Goal: Browse casually: Explore the website without a specific task or goal

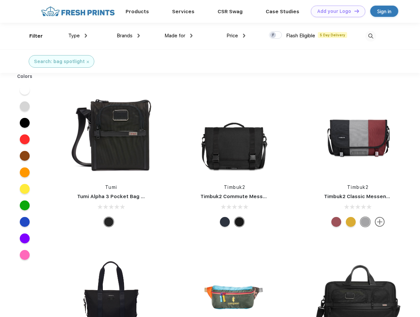
click at [336, 11] on link "Add your Logo Design Tool" at bounding box center [338, 12] width 54 height 12
click at [0, 0] on div "Design Tool" at bounding box center [0, 0] width 0 height 0
click at [354, 11] on link "Add your Logo Design Tool" at bounding box center [338, 12] width 54 height 12
click at [32, 36] on div "Filter" at bounding box center [36, 36] width 14 height 8
click at [78, 36] on span "Type" at bounding box center [74, 36] width 12 height 6
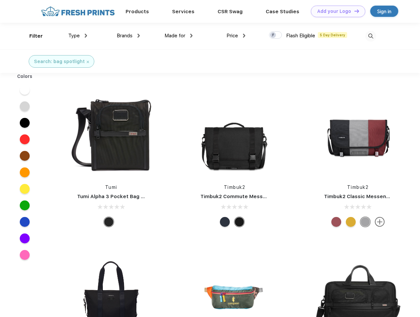
click at [128, 36] on span "Brands" at bounding box center [125, 36] width 16 height 6
click at [179, 36] on span "Made for" at bounding box center [175, 36] width 21 height 6
click at [236, 36] on span "Price" at bounding box center [232, 36] width 12 height 6
click at [276, 35] on div at bounding box center [275, 34] width 13 height 7
click at [273, 35] on input "checkbox" at bounding box center [271, 33] width 4 height 4
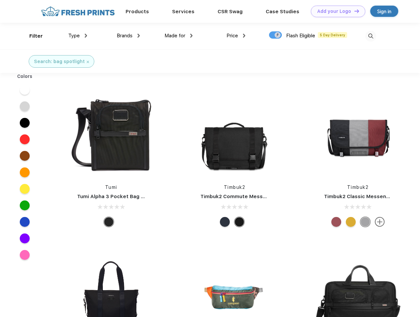
click at [371, 36] on img at bounding box center [370, 36] width 11 height 11
